Goal: Check status: Check status

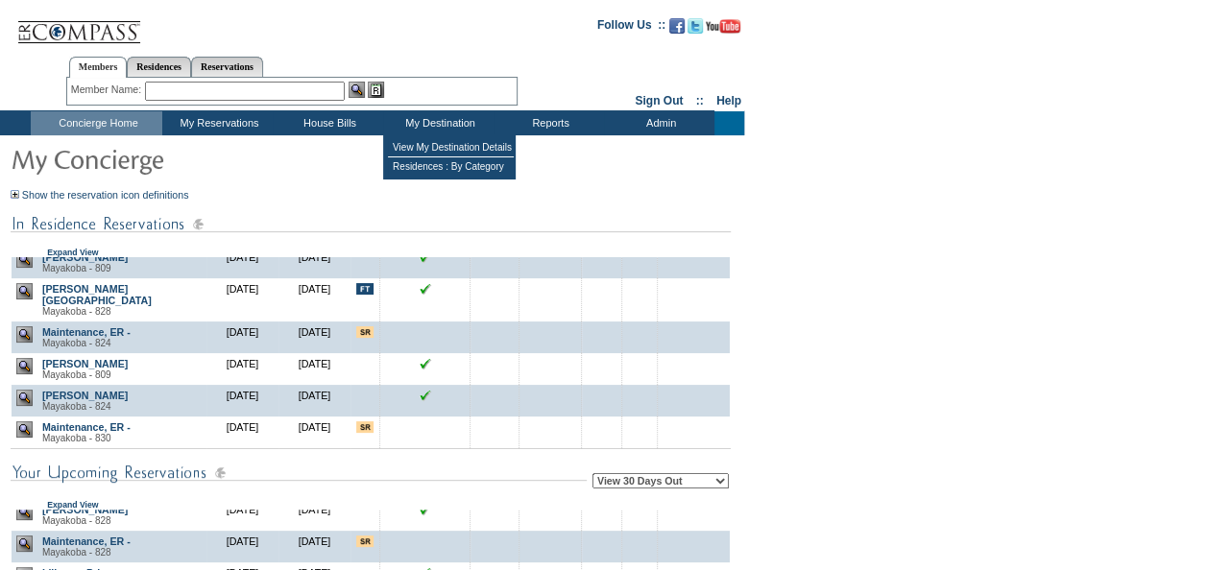
click at [432, 126] on td "My Destination" at bounding box center [438, 123] width 110 height 24
click at [437, 147] on td "View My Destination Details" at bounding box center [451, 147] width 126 height 19
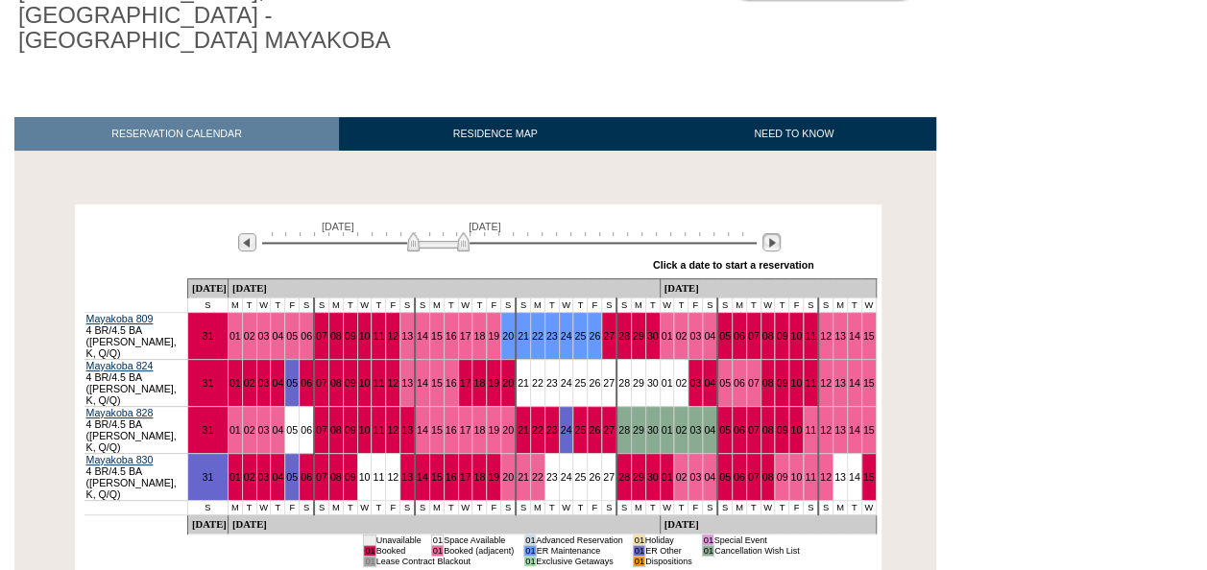
scroll to position [169, 0]
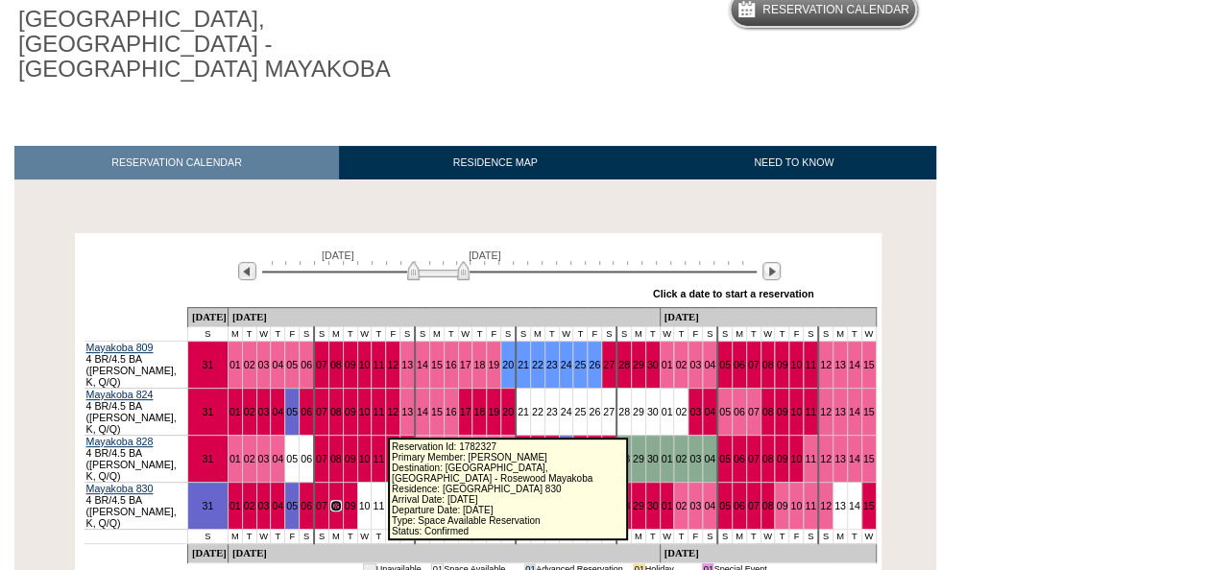
click at [342, 500] on link "08" at bounding box center [336, 506] width 12 height 12
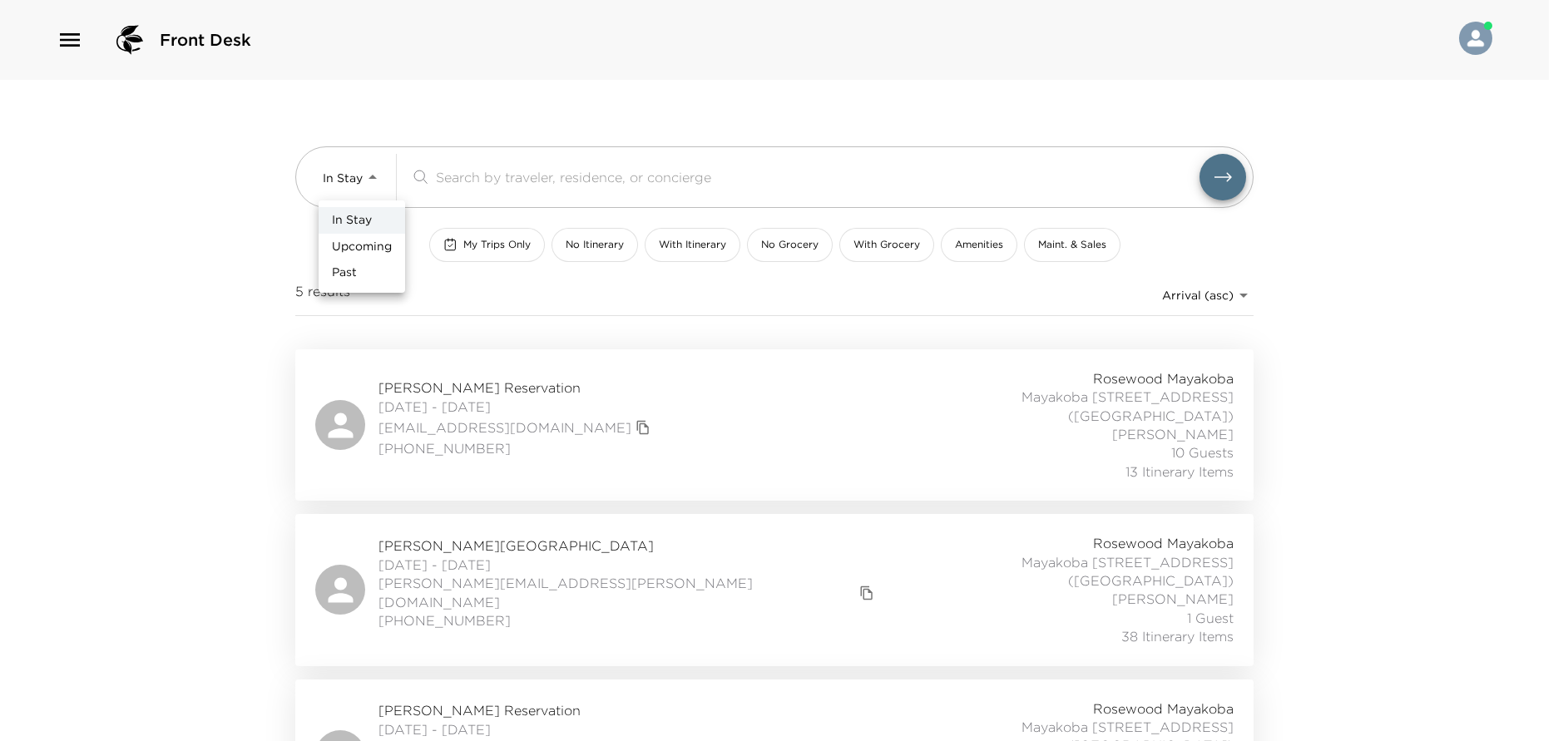
click at [375, 173] on body "Front Desk In Stay In-Stay ​ My Trips Only No Itinerary With Itinerary No Groce…" at bounding box center [784, 370] width 1568 height 741
click at [360, 249] on span "Upcoming" at bounding box center [361, 247] width 60 height 16
type input "Upcoming"
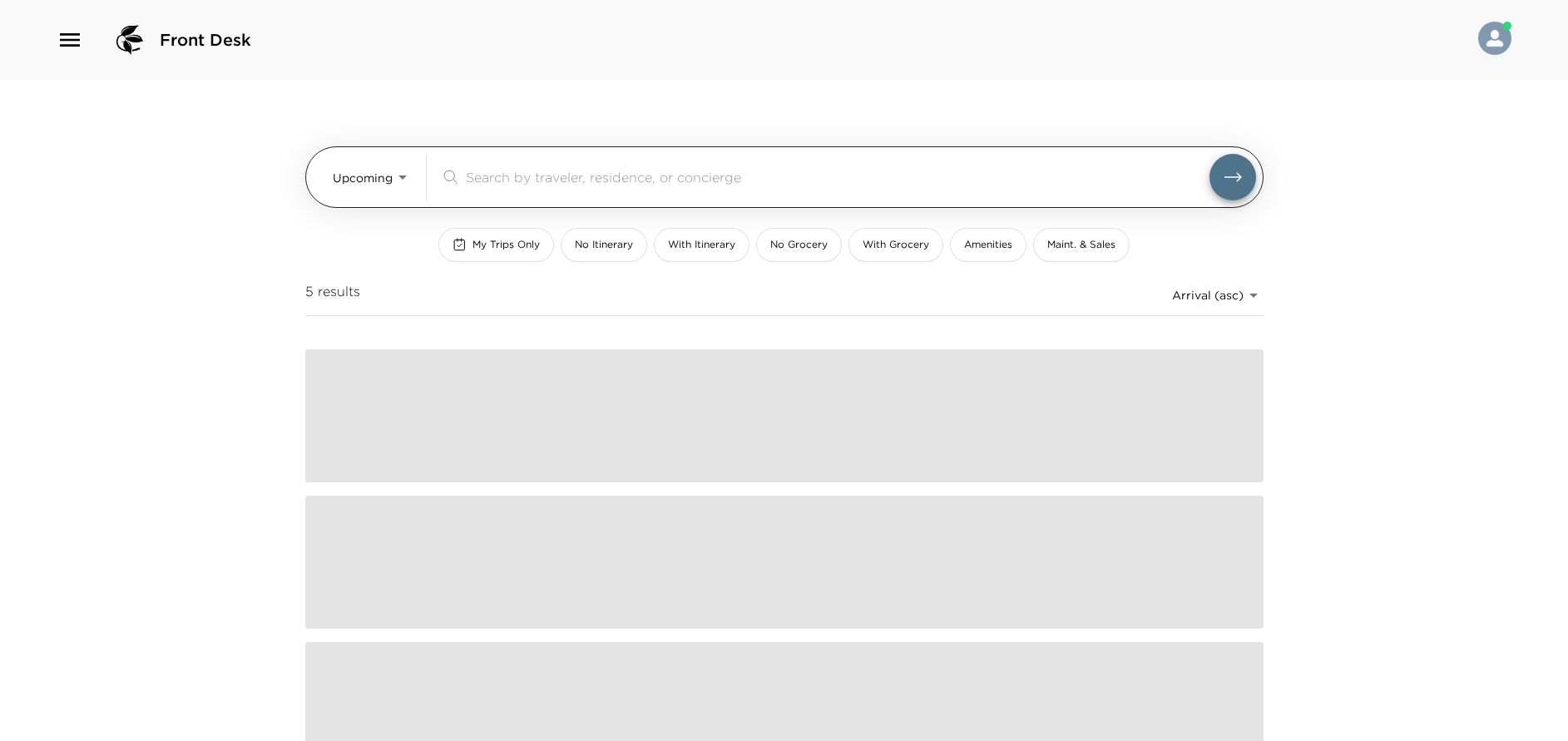
click at [482, 174] on input "search" at bounding box center [838, 177] width 743 height 19
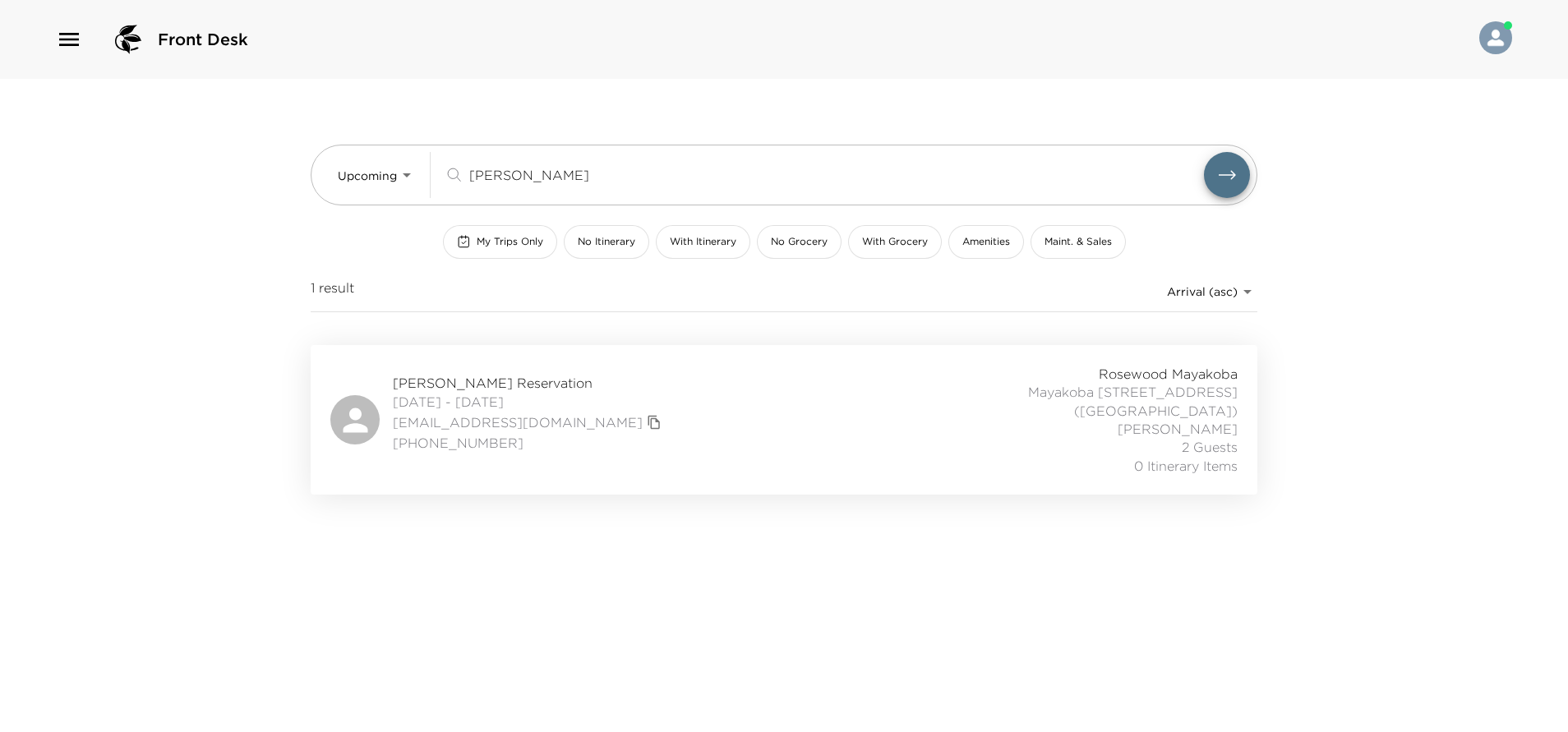
type input "fannin"
click at [732, 399] on div "Alicia Fanning Reservation 09/07/2025 - 09/13/2025 razl@mac.com (216) 801-1216 …" at bounding box center [784, 420] width 907 height 110
